Goal: Task Accomplishment & Management: Manage account settings

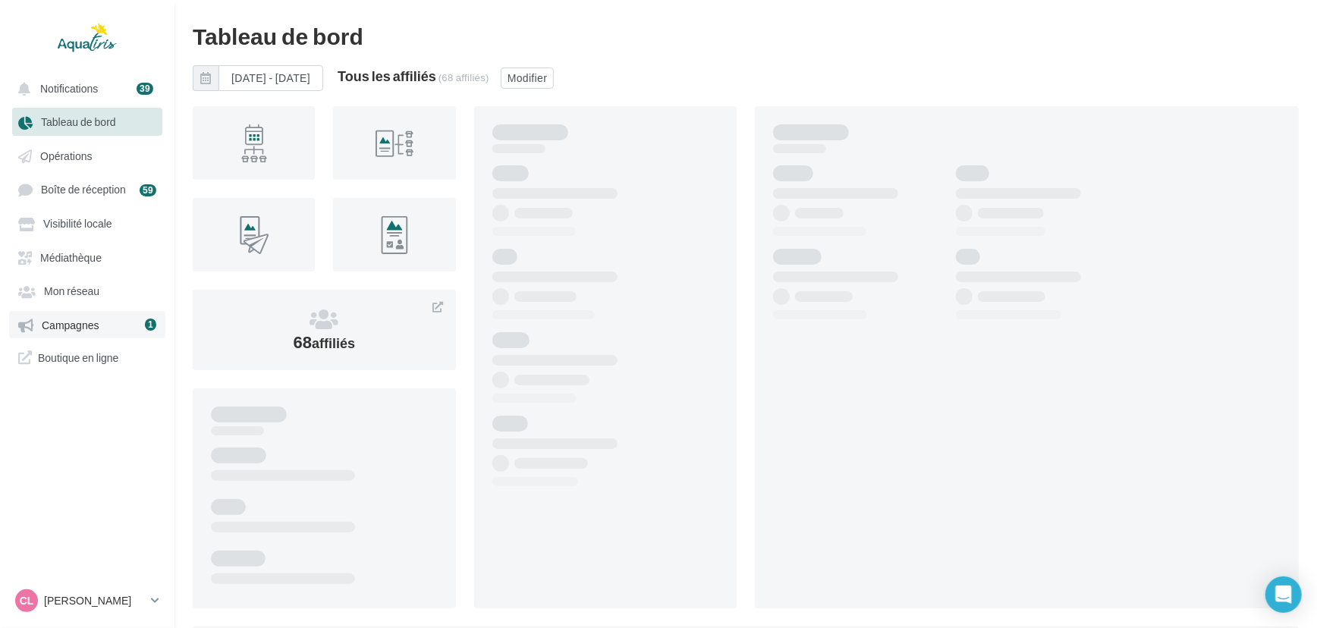
click at [145, 320] on div "1" at bounding box center [150, 324] width 11 height 17
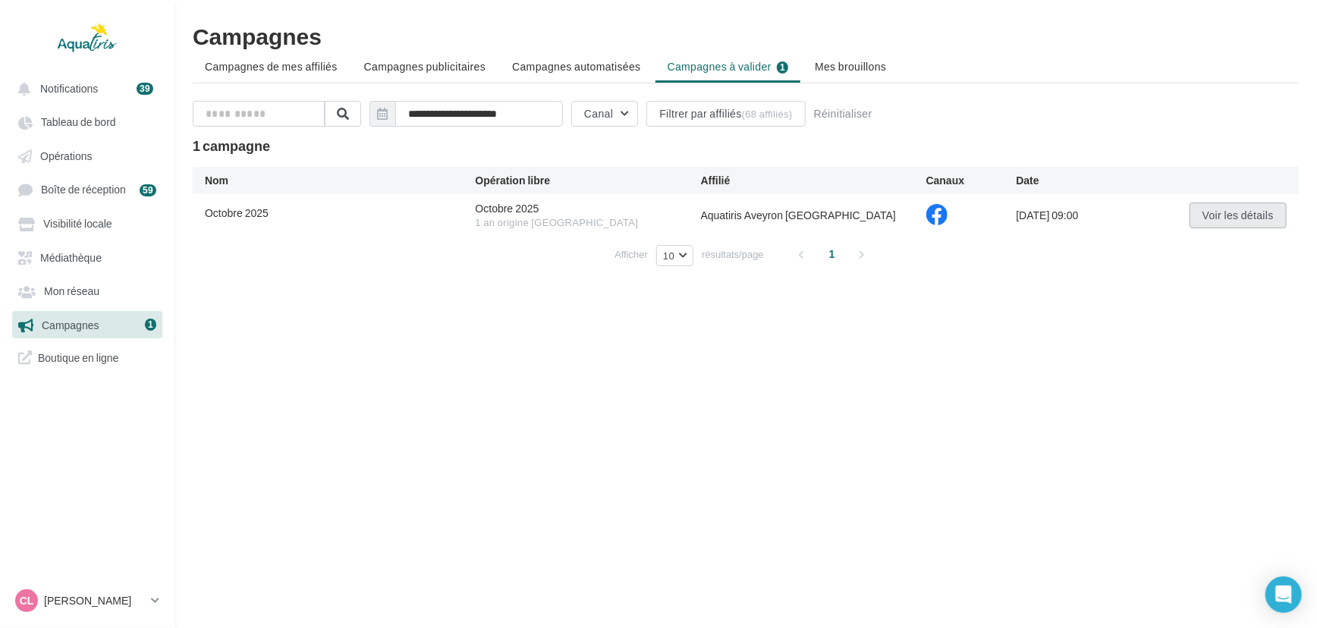
click at [1232, 218] on button "Voir les détails" at bounding box center [1238, 216] width 97 height 26
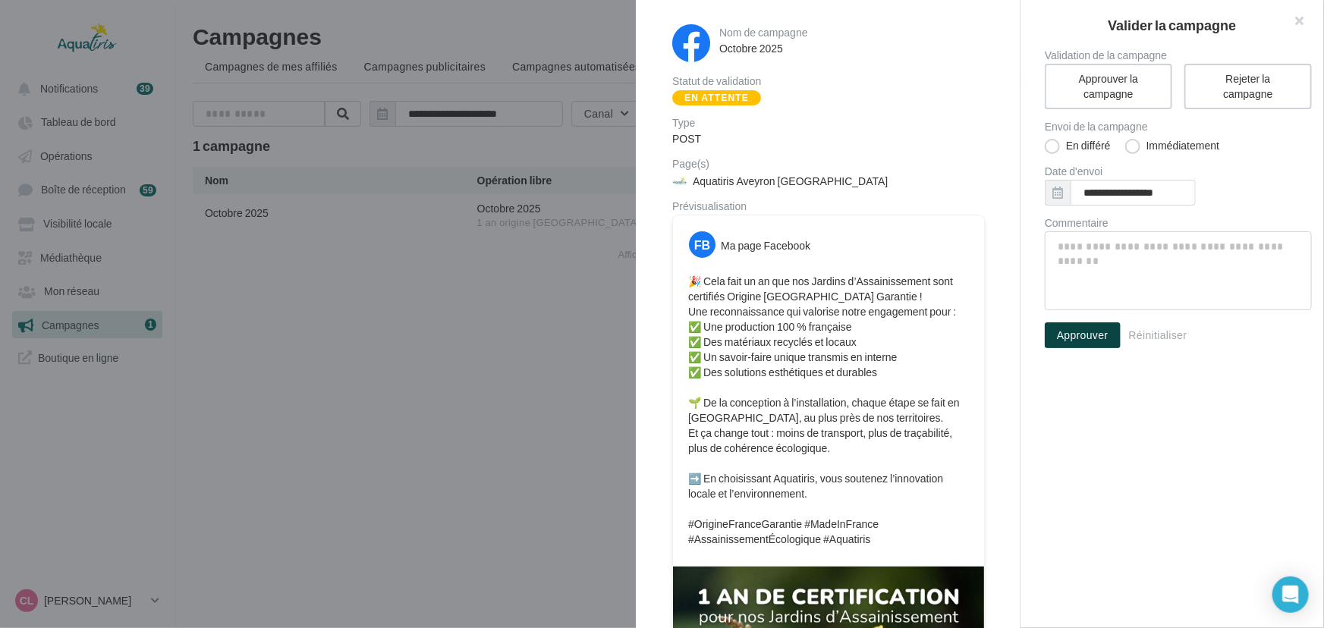
click at [1107, 332] on button "Approuver" at bounding box center [1083, 336] width 76 height 26
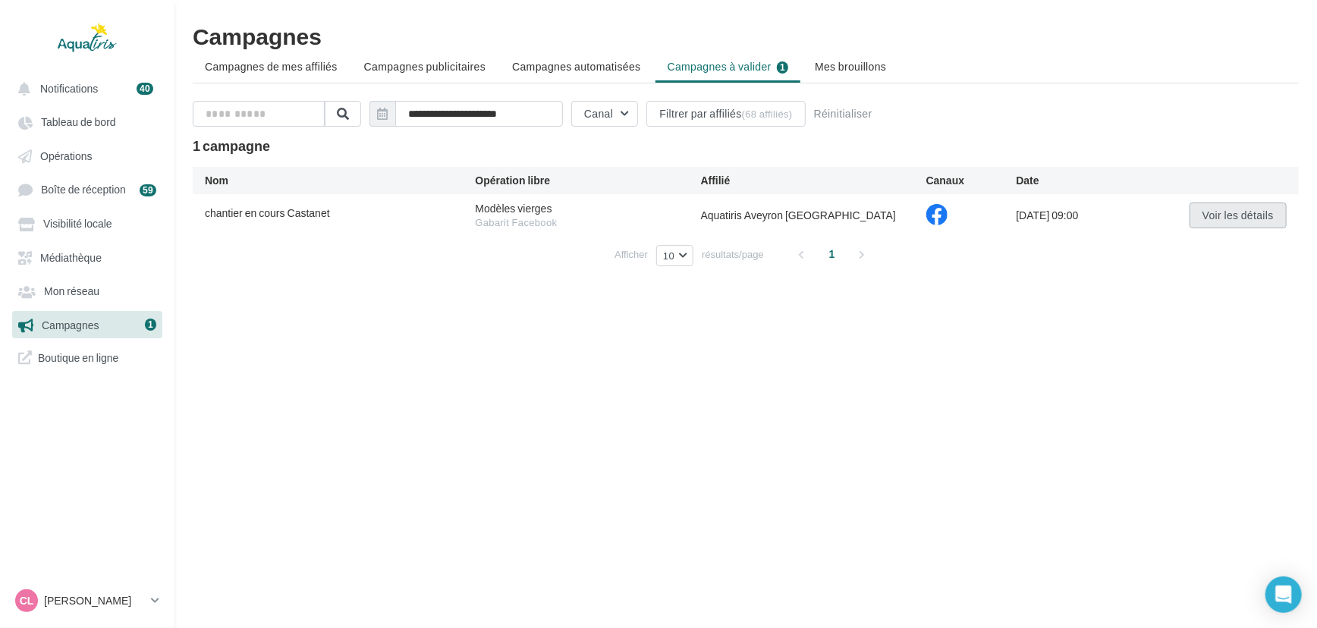
click at [1248, 212] on button "Voir les détails" at bounding box center [1238, 216] width 97 height 26
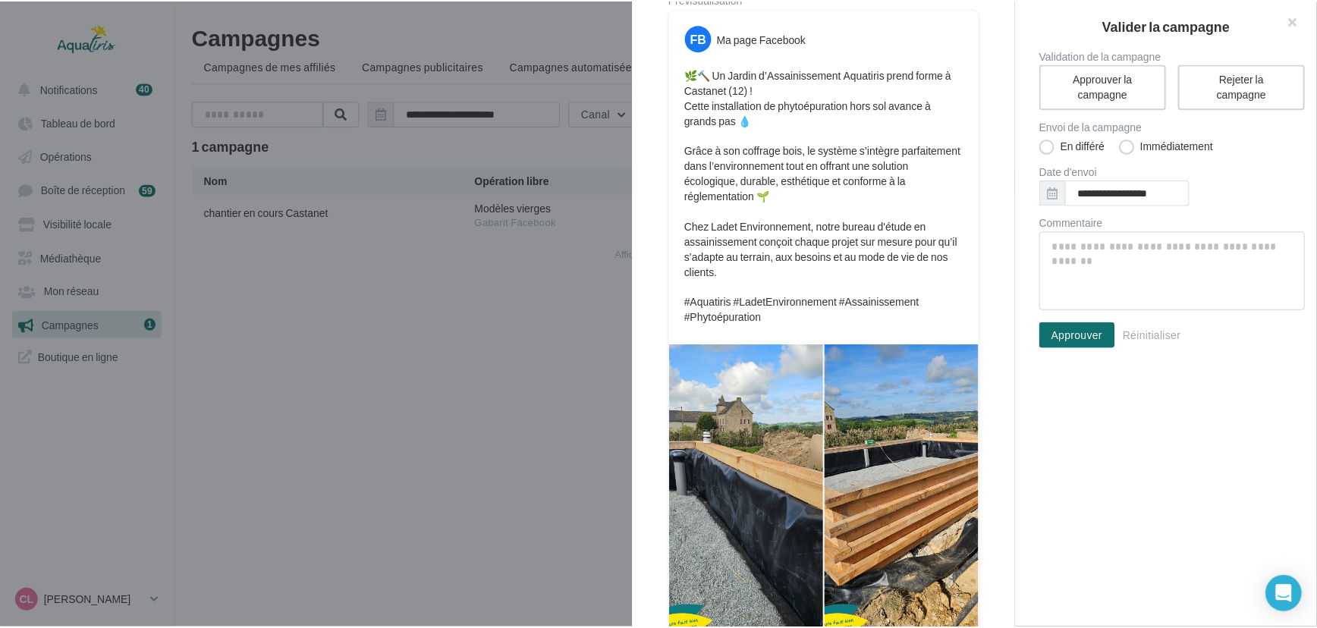
scroll to position [265, 0]
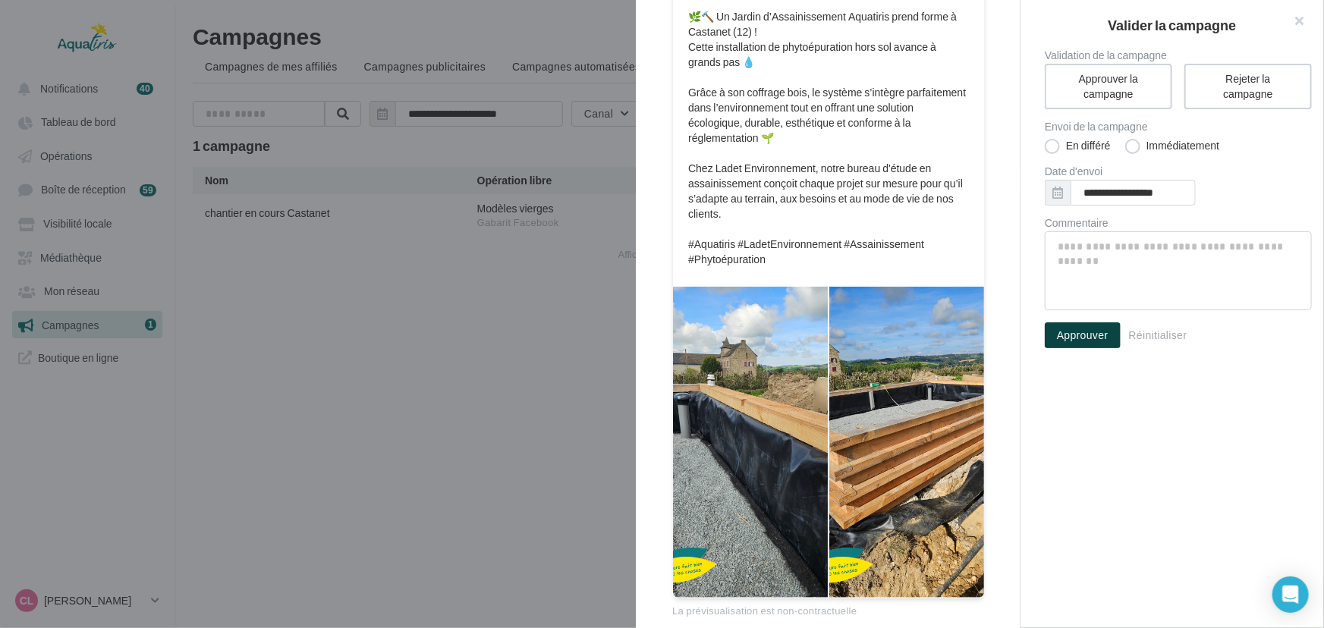
click at [1079, 341] on button "Approuver" at bounding box center [1083, 336] width 76 height 26
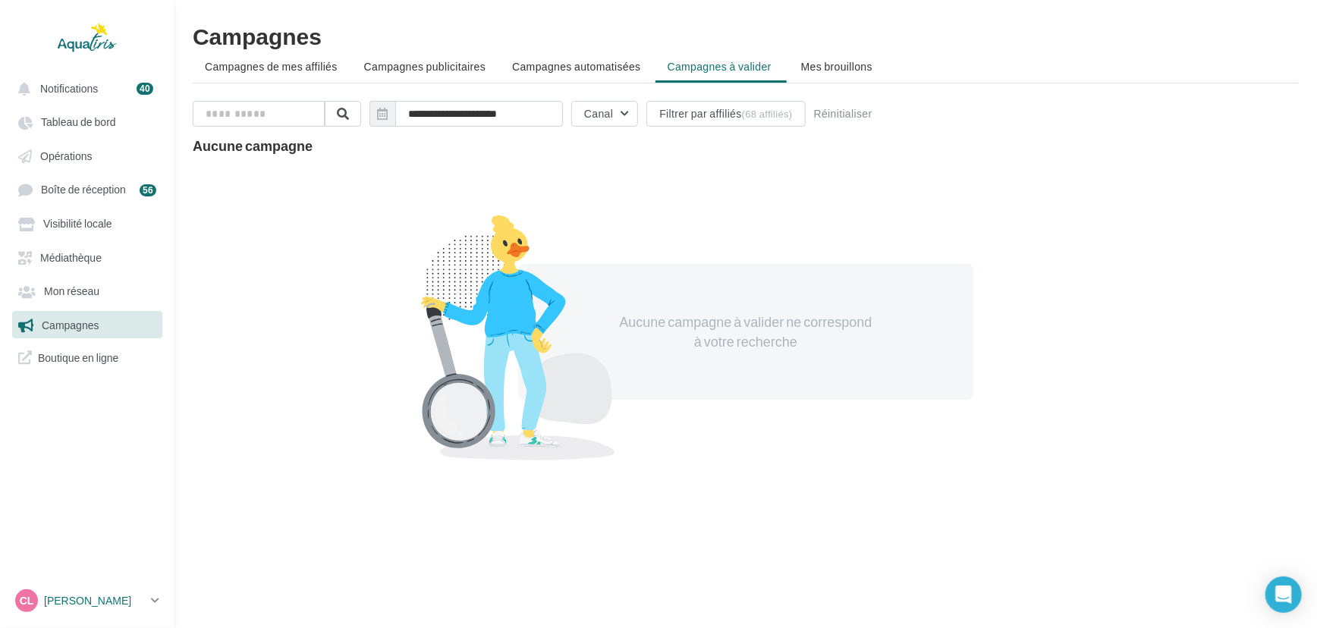
click at [151, 604] on icon at bounding box center [155, 600] width 8 height 13
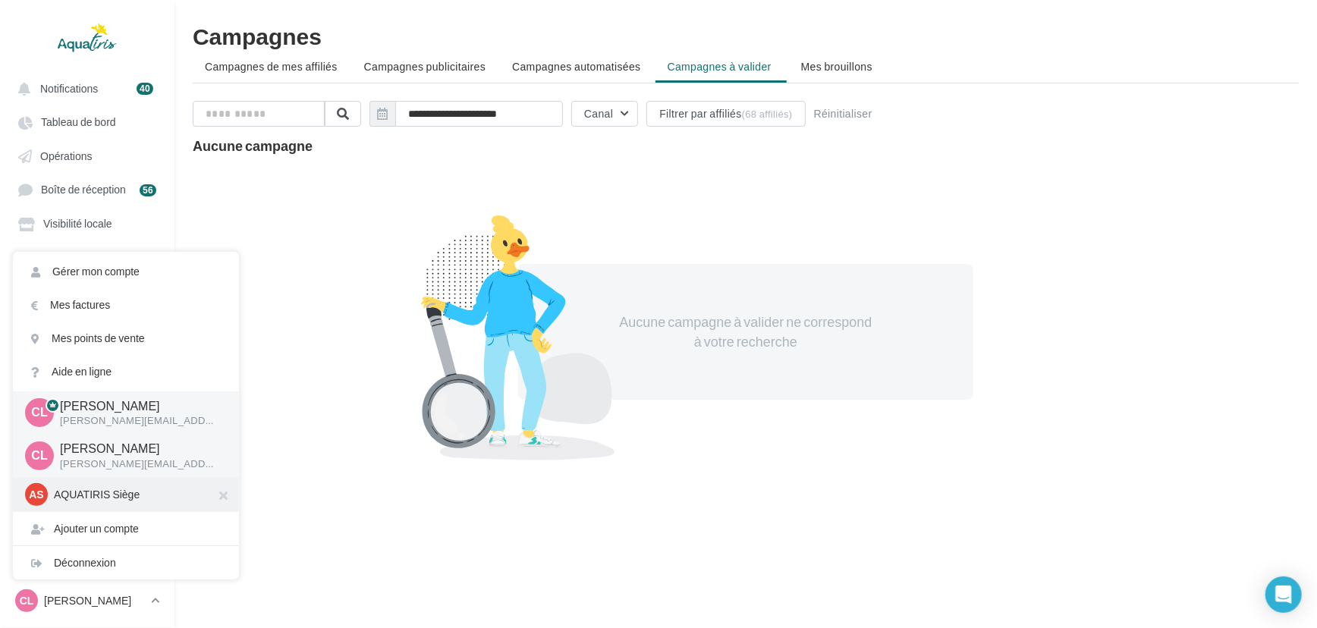
click at [111, 497] on p "AQUATIRIS Siège" at bounding box center [137, 494] width 167 height 15
